Goal: Information Seeking & Learning: Learn about a topic

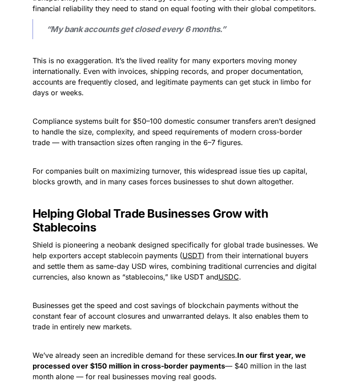
scroll to position [535, 0]
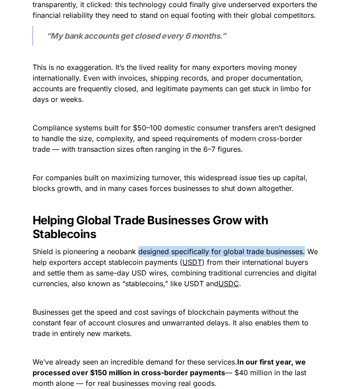
drag, startPoint x: 139, startPoint y: 252, endPoint x: 305, endPoint y: 256, distance: 166.3
click at [305, 256] on span "Shield is pioneering a neobank designed specifically for global trade businesse…" at bounding box center [176, 257] width 287 height 20
copy span "designed specifically for global trade businesses."
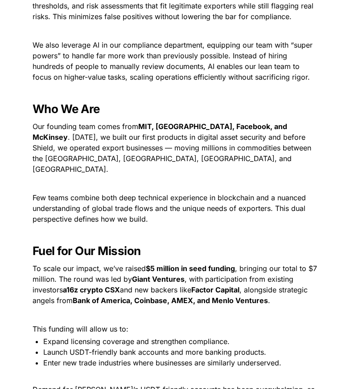
scroll to position [1114, 0]
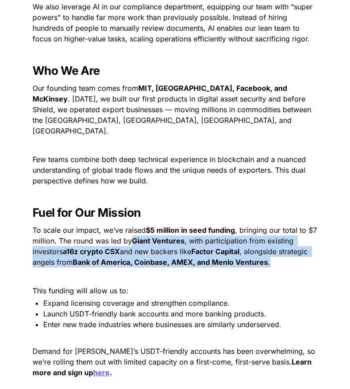
drag, startPoint x: 131, startPoint y: 229, endPoint x: 294, endPoint y: 254, distance: 164.6
click at [294, 254] on p "To scale our impact, we’ve raised $5 million in seed funding , bringing our tot…" at bounding box center [175, 246] width 312 height 46
copy p "Giant Ventures , with participation from existing investors a16z crypto CSX and…"
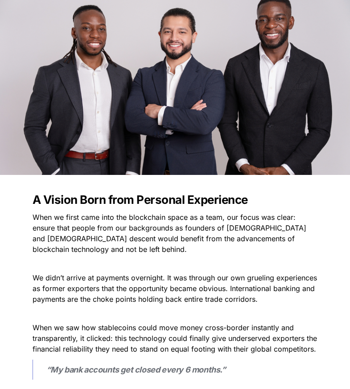
scroll to position [267, 0]
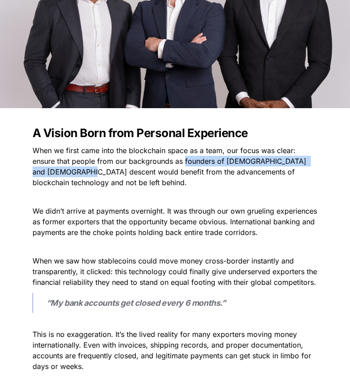
drag, startPoint x: 184, startPoint y: 162, endPoint x: 60, endPoint y: 172, distance: 123.9
click at [60, 172] on span "When we first came into the blockchain space as a team, our focus was clear: en…" at bounding box center [171, 166] width 276 height 41
copy span "founders of [DEMOGRAPHIC_DATA] and [DEMOGRAPHIC_DATA] descent"
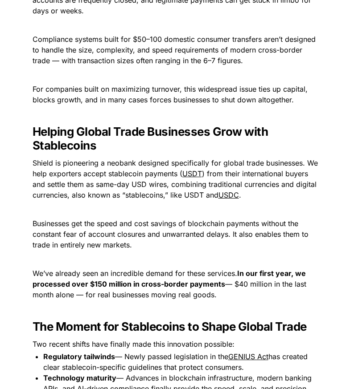
scroll to position [624, 0]
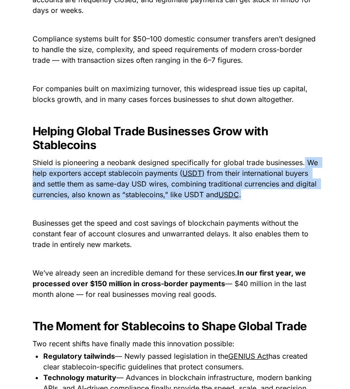
drag, startPoint x: 305, startPoint y: 161, endPoint x: 312, endPoint y: 191, distance: 30.7
click at [312, 191] on p "Shield is pioneering a neobank designed specifically for global trade businesse…" at bounding box center [175, 179] width 312 height 46
copy p "We help exporters accept stablecoin payments ( USDT ) from their international …"
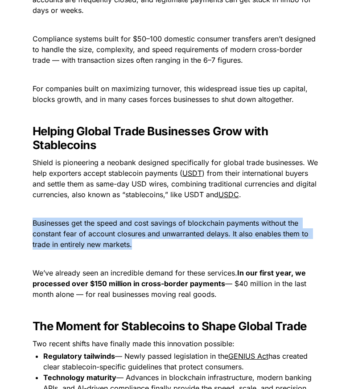
drag, startPoint x: 34, startPoint y: 225, endPoint x: 237, endPoint y: 243, distance: 203.5
click at [237, 243] on p "Businesses get the speed and cost savings of blockchain payments without the co…" at bounding box center [175, 234] width 312 height 36
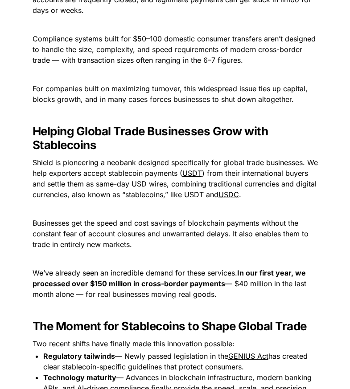
drag, startPoint x: 252, startPoint y: 214, endPoint x: 81, endPoint y: 226, distance: 172.0
click at [81, 226] on span "Businesses get the speed and cost savings of blockchain payments without the co…" at bounding box center [172, 234] width 278 height 30
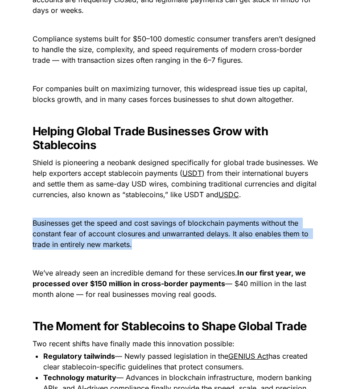
drag, startPoint x: 33, startPoint y: 222, endPoint x: 163, endPoint y: 247, distance: 132.1
click at [163, 247] on p "Businesses get the speed and cost savings of blockchain payments without the co…" at bounding box center [175, 234] width 312 height 36
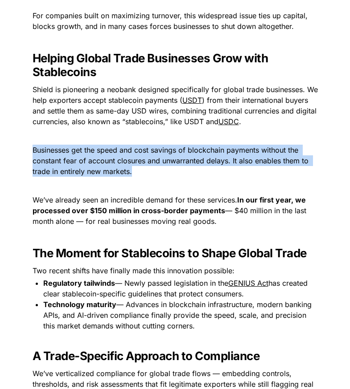
scroll to position [713, 0]
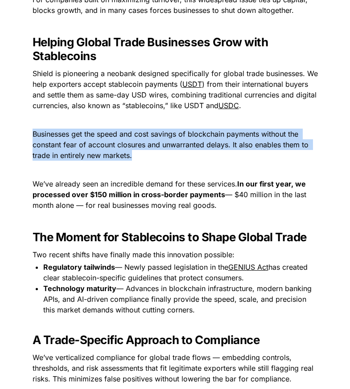
drag, startPoint x: 238, startPoint y: 184, endPoint x: 242, endPoint y: 207, distance: 23.1
click at [242, 207] on p "We’ve already seen an incredible demand for these services. In our first year, …" at bounding box center [175, 195] width 312 height 36
copy p "In our first year, we processed over $150 million in cross-border payments — $4…"
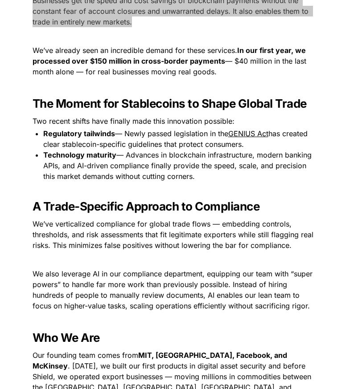
scroll to position [891, 0]
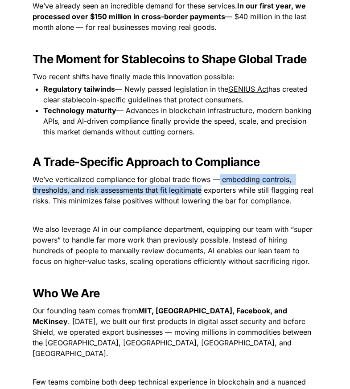
drag, startPoint x: 217, startPoint y: 181, endPoint x: 203, endPoint y: 192, distance: 17.8
click at [203, 192] on span "We’ve verticalized compliance for global trade flows — embedding controls, thre…" at bounding box center [174, 190] width 283 height 30
click at [147, 186] on span "We’ve verticalized compliance for global trade flows — embedding controls, thre…" at bounding box center [174, 190] width 283 height 30
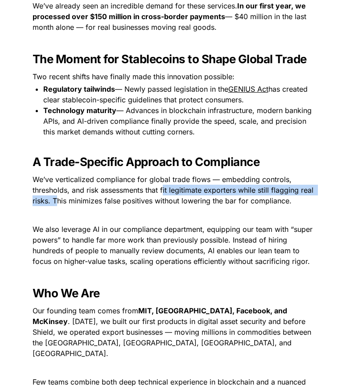
drag, startPoint x: 163, startPoint y: 188, endPoint x: 57, endPoint y: 202, distance: 107.0
click at [57, 202] on span "We’ve verticalized compliance for global trade flows — embedding controls, thre…" at bounding box center [174, 190] width 283 height 30
copy span "it legitimate exporters while still flagging real risks. T"
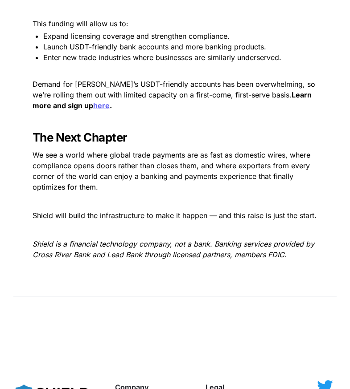
scroll to position [1337, 0]
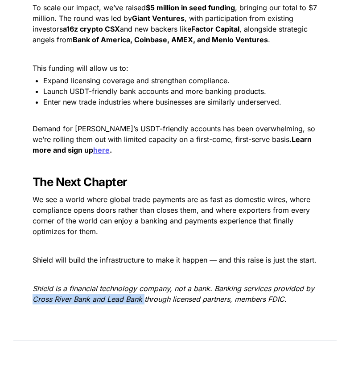
drag, startPoint x: 34, startPoint y: 291, endPoint x: 143, endPoint y: 291, distance: 109.2
click at [143, 291] on em "Shield is a financial technology company, not a bank. Banking services provided…" at bounding box center [175, 294] width 284 height 20
copy em "Cross River Bank and Lead Bank"
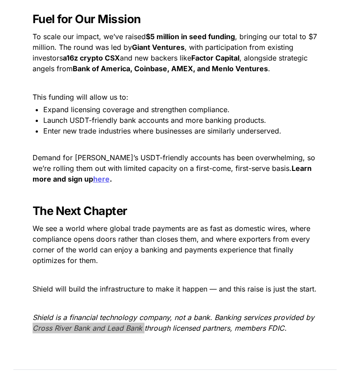
scroll to position [1292, 0]
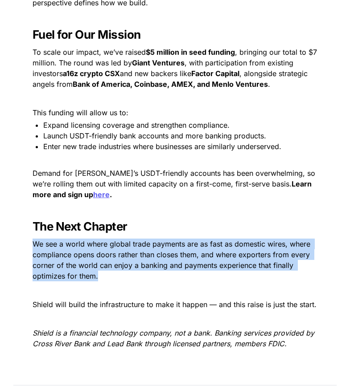
drag, startPoint x: 29, startPoint y: 234, endPoint x: 130, endPoint y: 261, distance: 104.3
click at [132, 263] on p "We see a world where global trade payments are as fast as domestic wires, where…" at bounding box center [175, 260] width 312 height 46
copy span "We see a world where global trade payments are as fast as domestic wires, where…"
